Goal: Entertainment & Leisure: Consume media (video, audio)

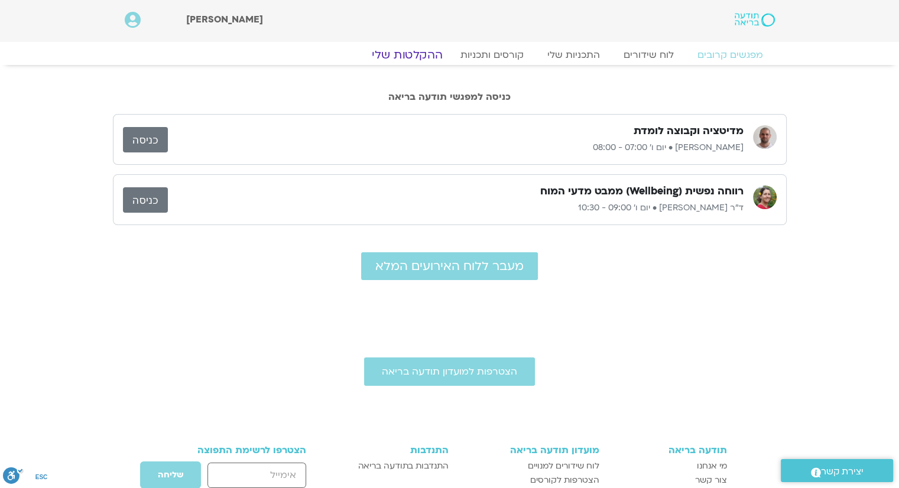
click at [419, 57] on link "ההקלטות שלי" at bounding box center [407, 55] width 99 height 14
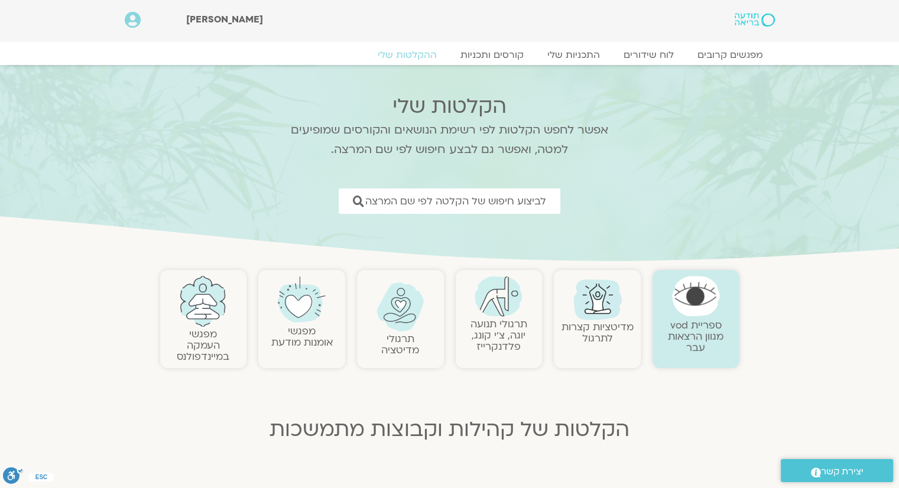
click at [506, 312] on img at bounding box center [499, 296] width 48 height 41
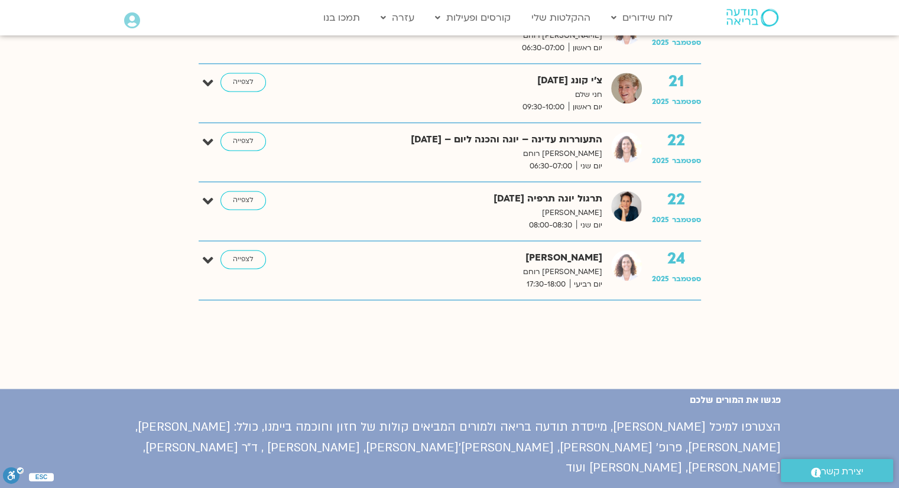
scroll to position [1651, 0]
click at [240, 138] on link "לצפייה" at bounding box center [243, 141] width 46 height 19
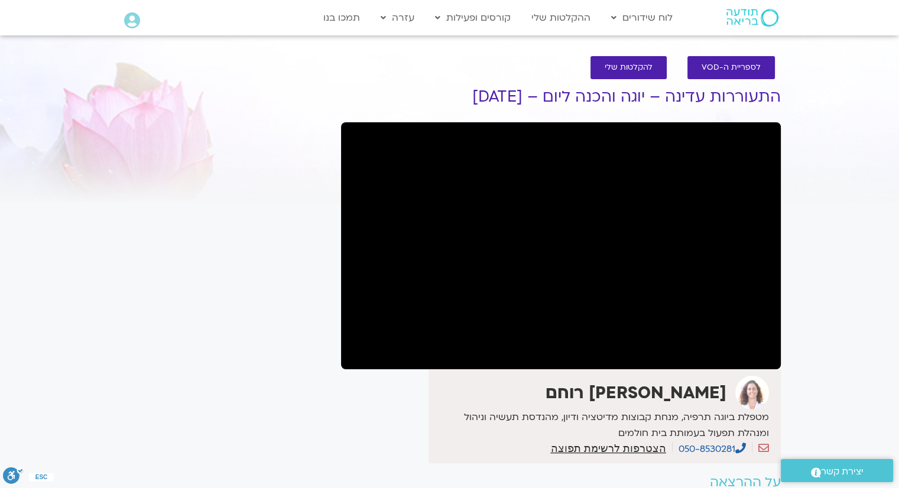
scroll to position [31, 0]
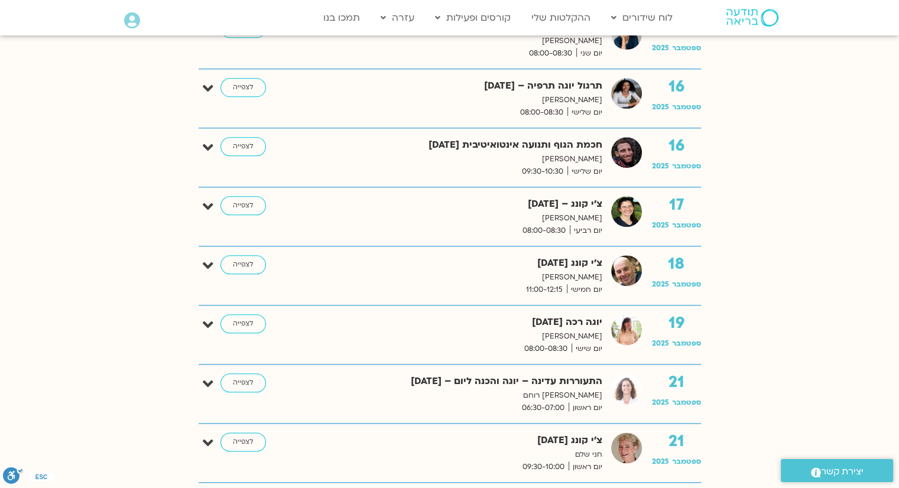
scroll to position [1282, 0]
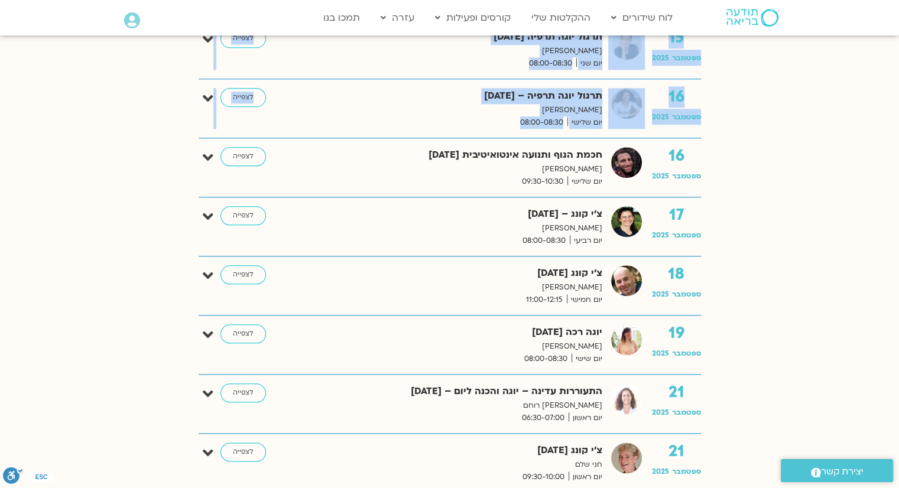
drag, startPoint x: 0, startPoint y: 0, endPoint x: 60, endPoint y: 102, distance: 118.7
click at [60, 102] on body "דלג לתוכן Main Menu לוח שידורים לוח שידורים יומי תכניה שבועית ההקלטות שלי קורסי…" at bounding box center [449, 228] width 899 height 3020
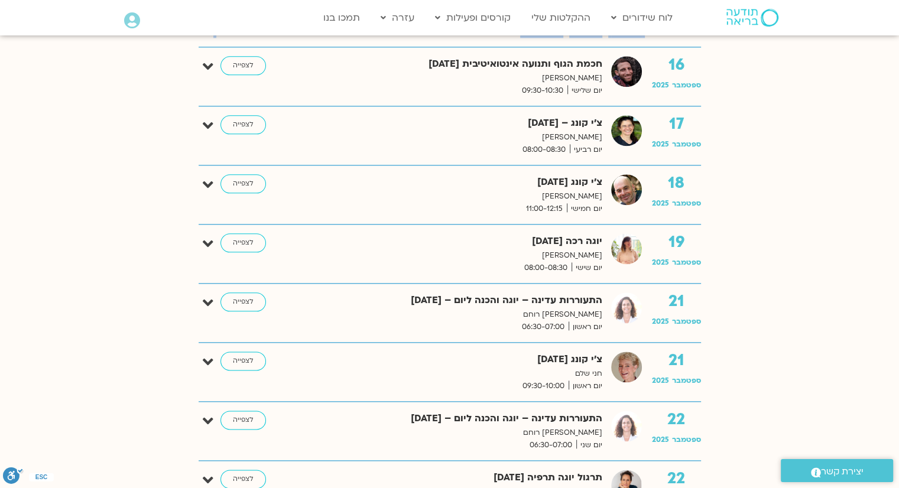
scroll to position [1374, 0]
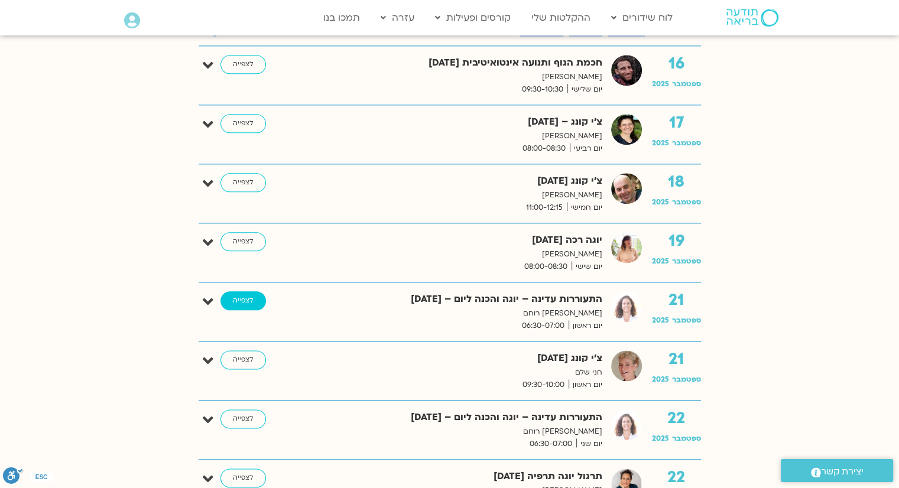
click at [243, 298] on link "לצפייה" at bounding box center [243, 300] width 46 height 19
